Goal: Task Accomplishment & Management: Use online tool/utility

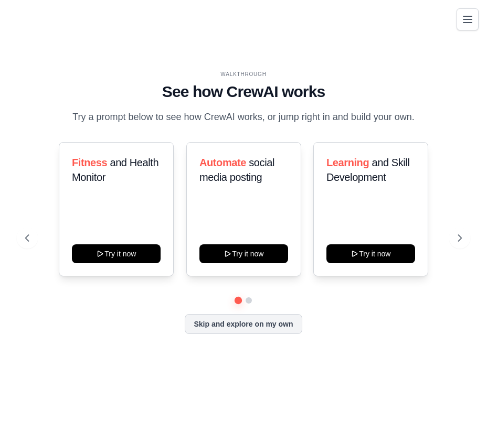
drag, startPoint x: 234, startPoint y: 328, endPoint x: 348, endPoint y: 325, distance: 114.4
click at [234, 328] on button "Skip and explore on my own" at bounding box center [243, 324] width 117 height 20
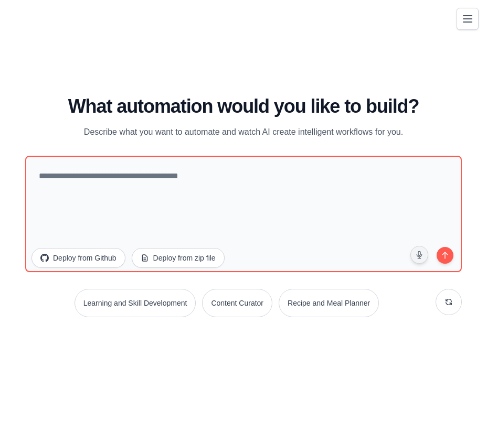
click at [469, 25] on icon "Toggle navigation" at bounding box center [467, 19] width 13 height 13
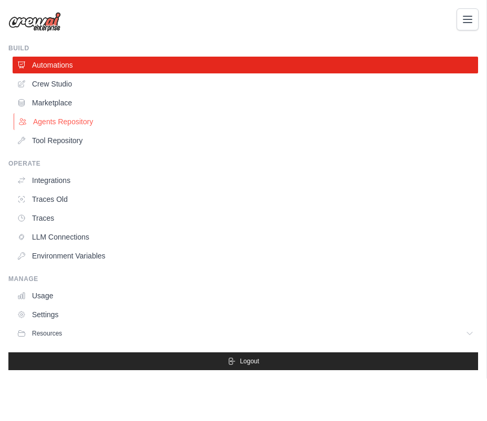
click at [78, 119] on link "Agents Repository" at bounding box center [246, 121] width 465 height 17
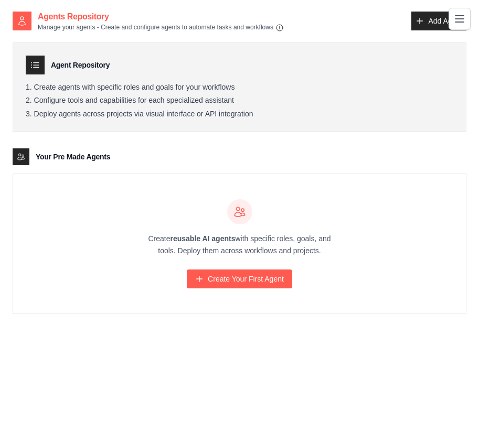
click at [459, 20] on icon "Toggle navigation" at bounding box center [459, 19] width 13 height 13
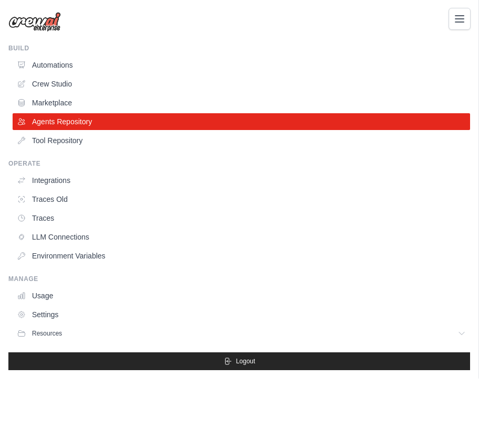
click at [465, 21] on icon "Toggle navigation" at bounding box center [459, 19] width 13 height 13
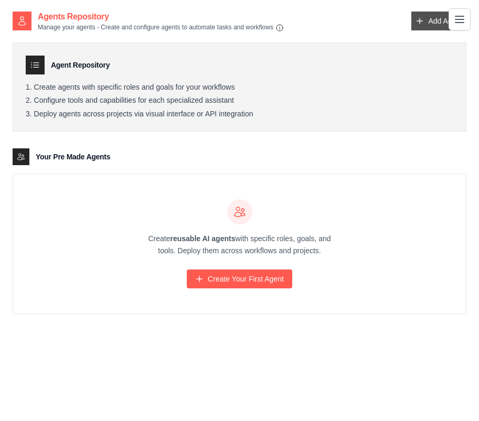
click at [439, 25] on link "Add Agent" at bounding box center [438, 21] width 55 height 19
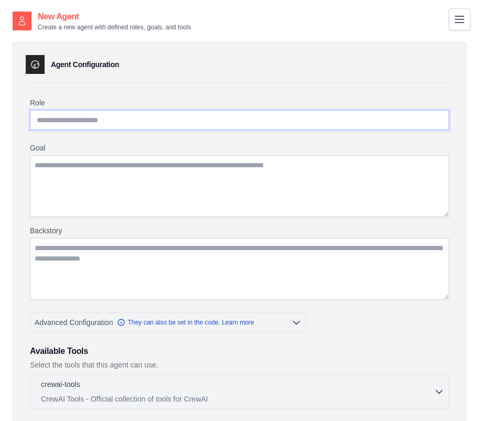
click at [103, 122] on input "Role" at bounding box center [239, 120] width 419 height 20
click at [466, 20] on button "Toggle navigation" at bounding box center [459, 19] width 22 height 22
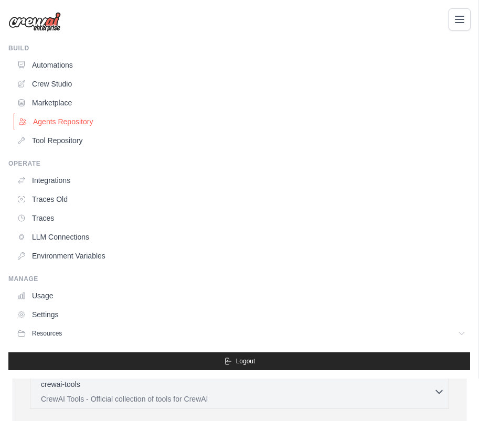
click at [40, 122] on link "Agents Repository" at bounding box center [242, 121] width 457 height 17
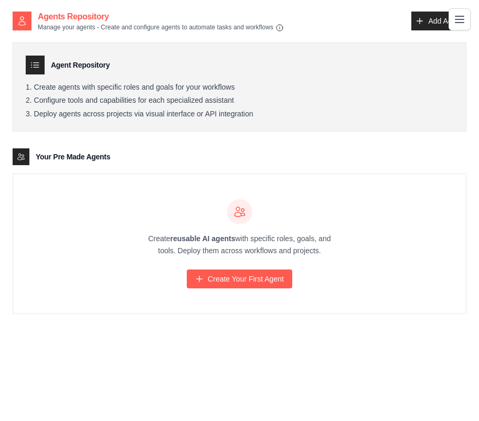
click at [25, 20] on icon at bounding box center [22, 21] width 10 height 10
click at [468, 18] on button "Toggle navigation" at bounding box center [459, 19] width 22 height 22
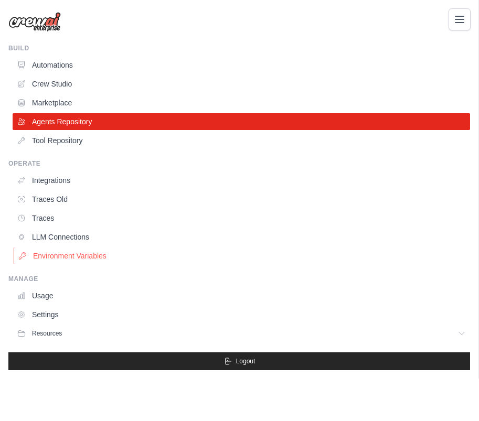
scroll to position [21, 0]
click at [61, 179] on link "Integrations" at bounding box center [242, 180] width 457 height 17
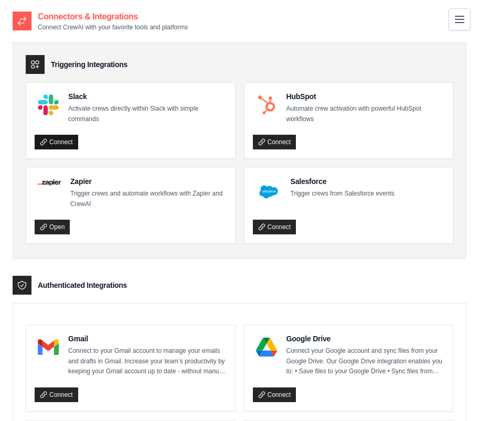
drag, startPoint x: 48, startPoint y: 142, endPoint x: 62, endPoint y: 143, distance: 14.7
click at [48, 142] on link "Connect" at bounding box center [57, 142] width 44 height 15
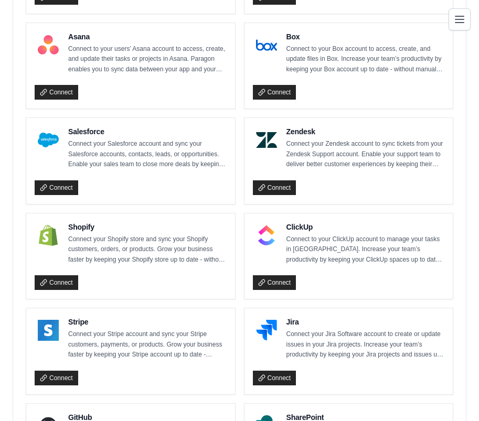
scroll to position [839, 0]
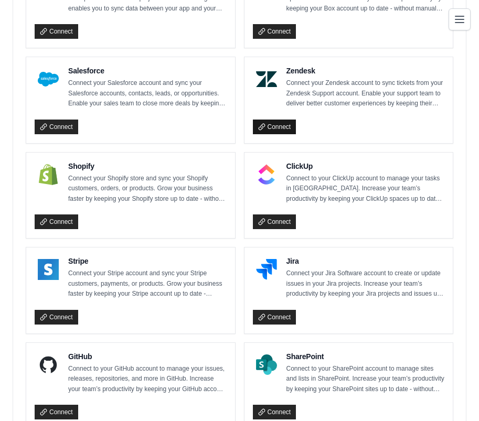
click at [286, 128] on link "Connect" at bounding box center [275, 127] width 44 height 15
